Goal: Transaction & Acquisition: Purchase product/service

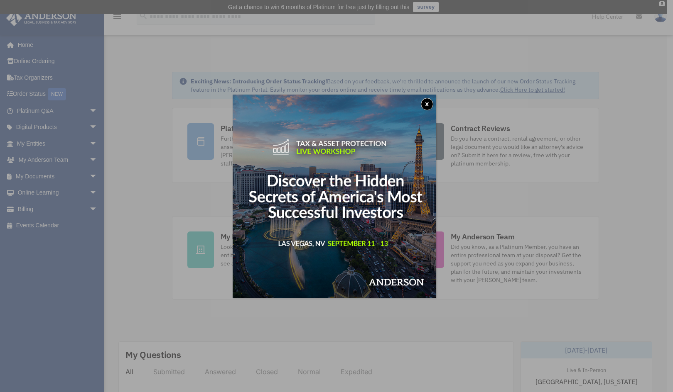
click at [430, 103] on button "x" at bounding box center [427, 104] width 12 height 12
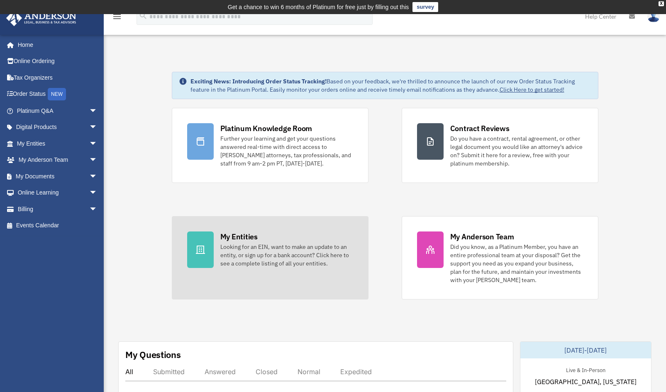
click at [235, 235] on div "My Entities" at bounding box center [238, 237] width 37 height 10
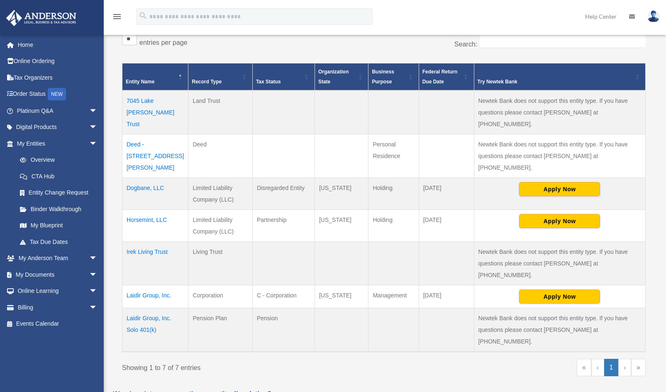
scroll to position [164, 0]
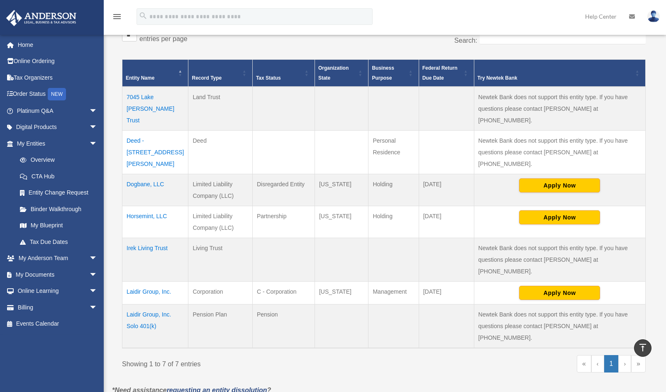
click at [144, 282] on td "Laidir Group, Inc." at bounding box center [155, 293] width 66 height 23
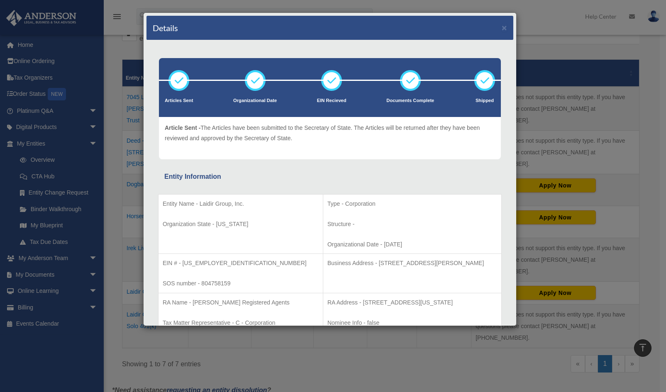
scroll to position [0, 0]
click at [330, 83] on icon at bounding box center [331, 80] width 25 height 25
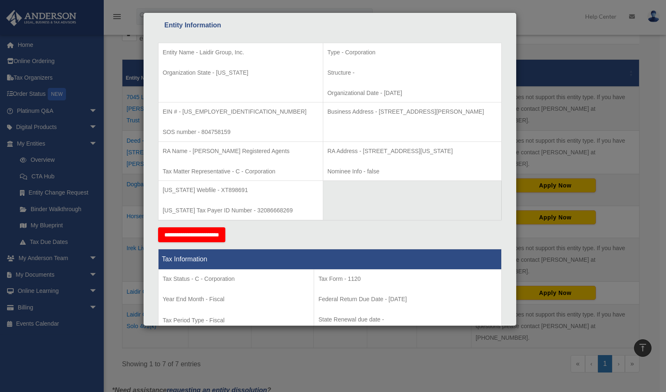
scroll to position [150, 0]
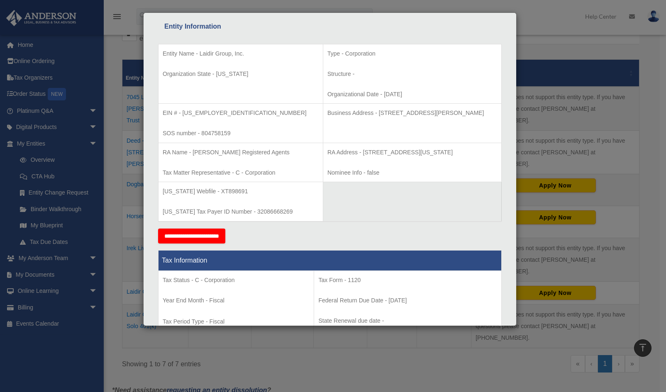
click at [35, 276] on div "Details × Articles Sent Organizational Date" at bounding box center [333, 196] width 666 height 392
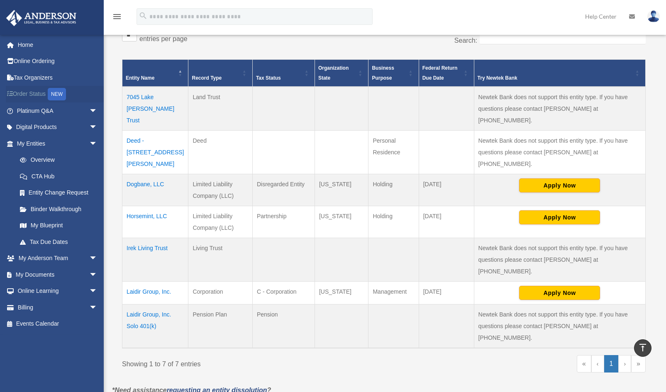
click at [30, 93] on link "Order Status NEW" at bounding box center [58, 94] width 104 height 17
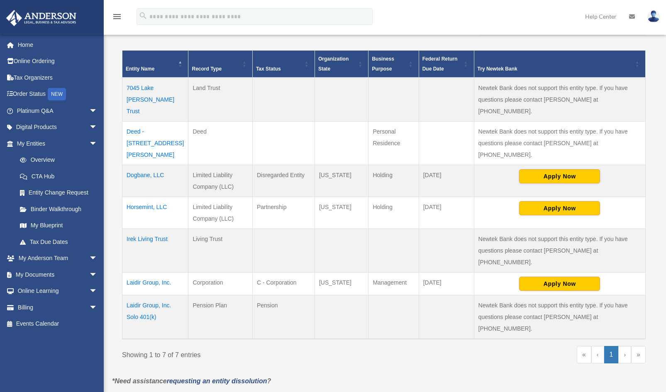
scroll to position [174, 0]
click at [25, 307] on link "Billing arrow_drop_down" at bounding box center [58, 307] width 104 height 17
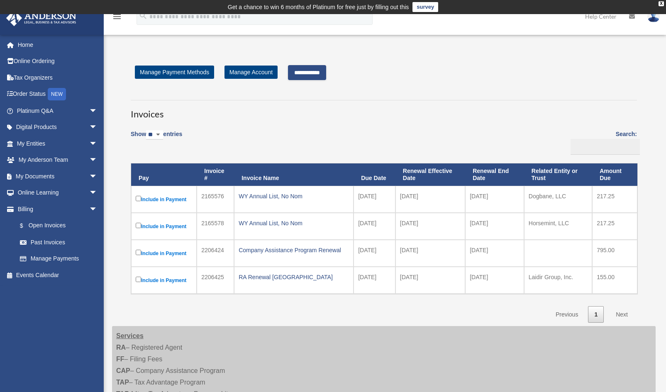
click at [135, 225] on td "Include in Payment" at bounding box center [164, 226] width 66 height 27
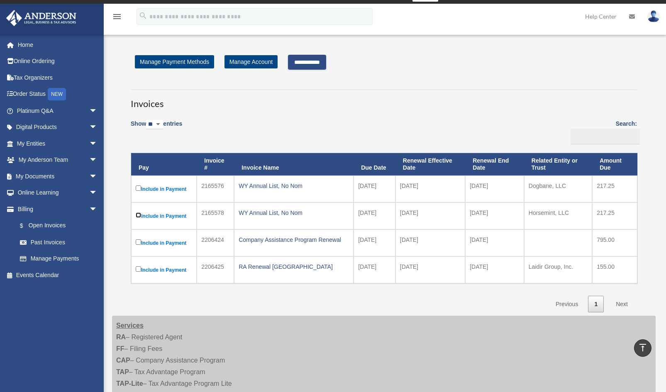
scroll to position [9, 0]
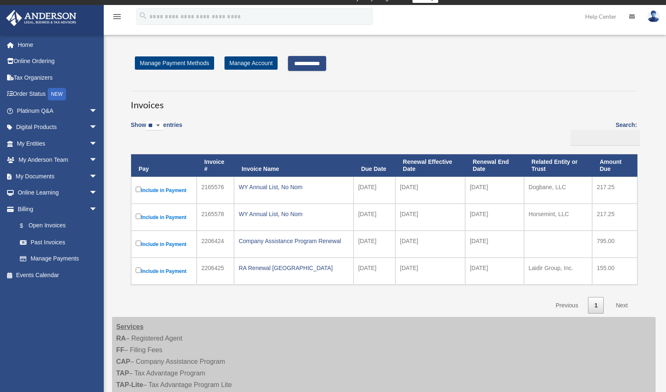
click at [621, 304] on link "Next" at bounding box center [622, 305] width 24 height 17
click at [624, 307] on link "Next" at bounding box center [622, 305] width 24 height 17
click at [312, 64] on input "**********" at bounding box center [307, 63] width 38 height 15
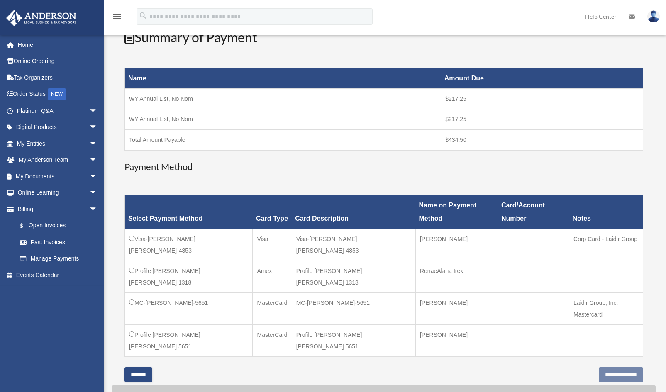
scroll to position [123, 0]
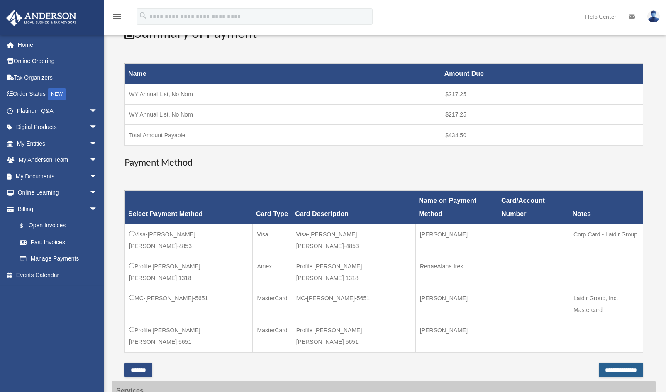
click at [607, 363] on input "**********" at bounding box center [621, 370] width 44 height 15
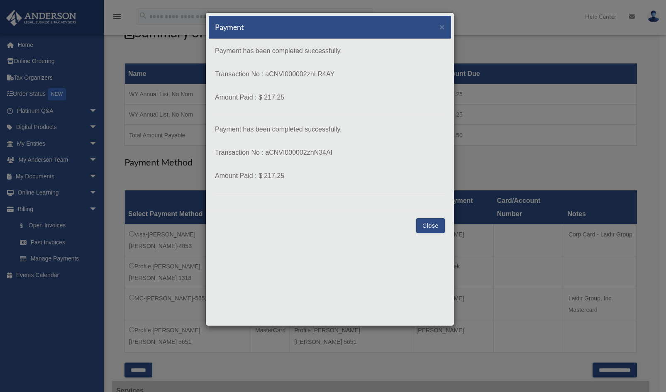
click at [431, 228] on button "Close" at bounding box center [430, 225] width 29 height 15
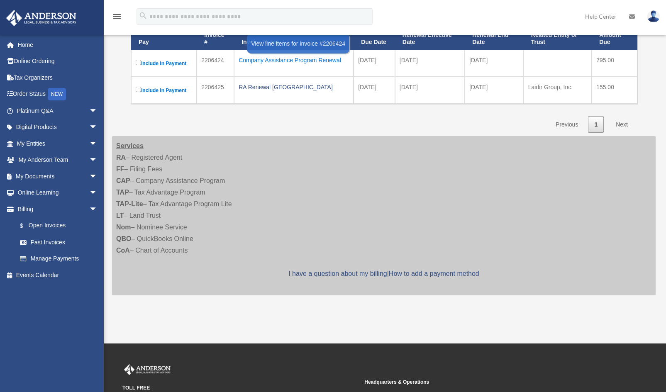
scroll to position [136, 0]
click at [22, 48] on link "Home" at bounding box center [58, 45] width 104 height 17
